Goal: Find specific page/section: Find specific page/section

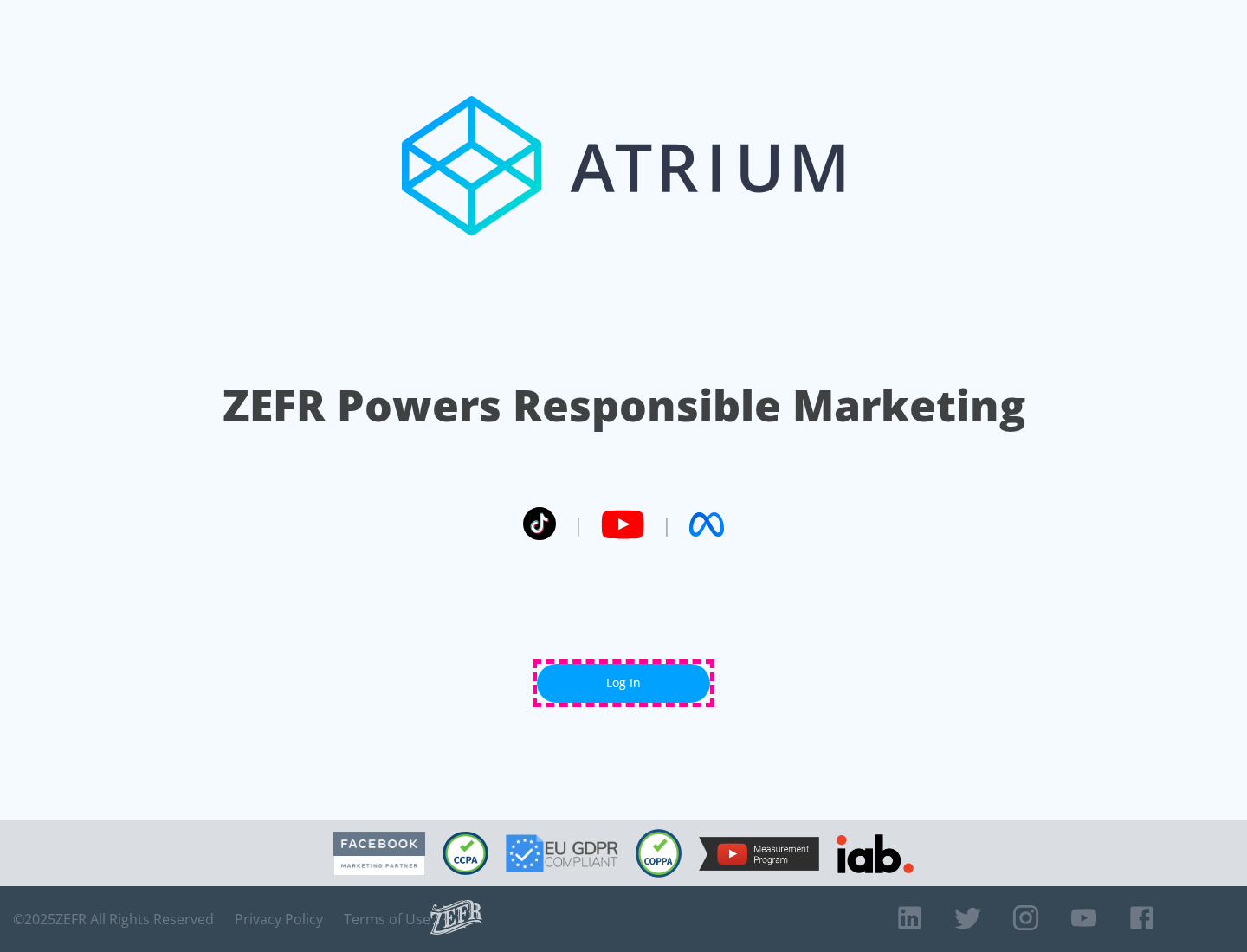
click at [623, 683] on link "Log In" at bounding box center [623, 683] width 174 height 39
